Goal: Task Accomplishment & Management: Use online tool/utility

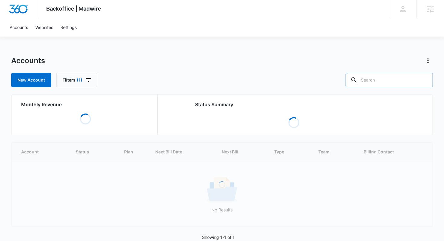
click at [393, 82] on input "text" at bounding box center [388, 80] width 87 height 14
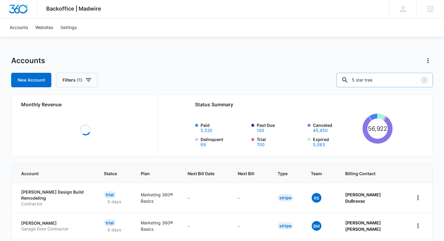
type input "5 star tree"
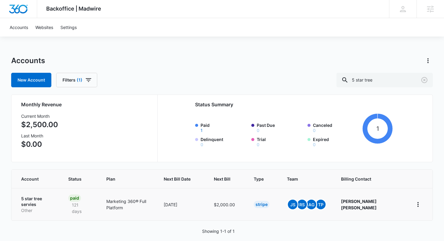
click at [41, 196] on p "5 star tree servies" at bounding box center [37, 202] width 33 height 12
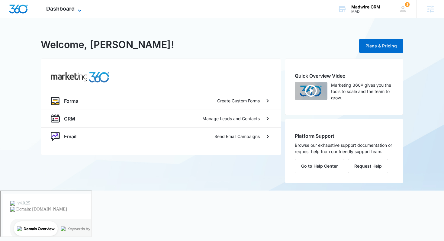
click at [74, 11] on span "Dashboard" at bounding box center [60, 8] width 28 height 6
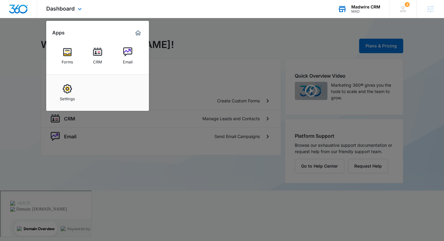
click at [355, 7] on div "Madwire CRM" at bounding box center [365, 7] width 29 height 5
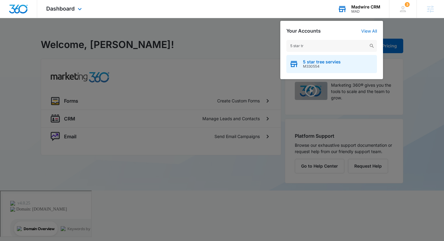
type input "5 star tr"
click at [341, 65] on div "5 star tree servies M330554" at bounding box center [331, 64] width 91 height 18
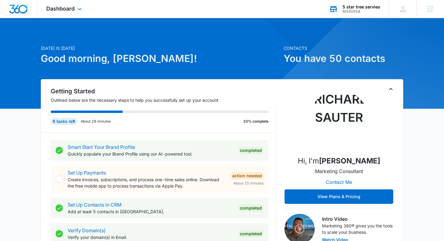
click at [76, 13] on div "Dashboard Apps Reputation Websites Forms CRM Email Social Shop Payments POS Con…" at bounding box center [64, 9] width 55 height 18
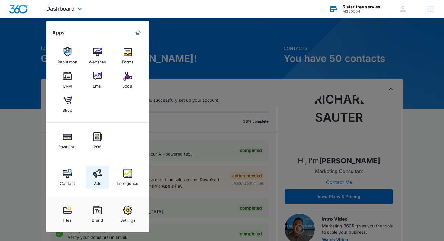
click at [98, 182] on div "Ads" at bounding box center [97, 182] width 7 height 8
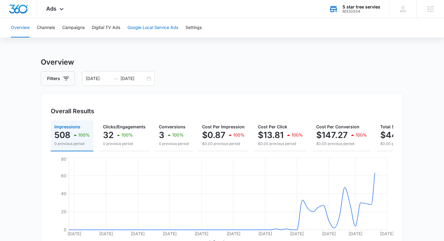
click at [159, 29] on button "Google Local Service Ads" at bounding box center [152, 27] width 51 height 19
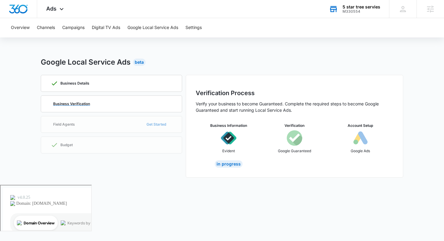
click at [100, 102] on div "Business Verification" at bounding box center [111, 104] width 121 height 16
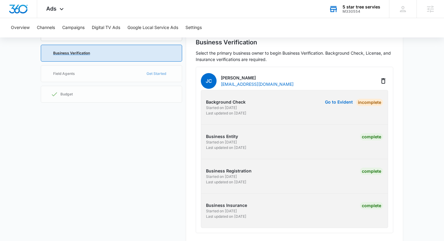
scroll to position [60, 0]
